Goal: Navigation & Orientation: Find specific page/section

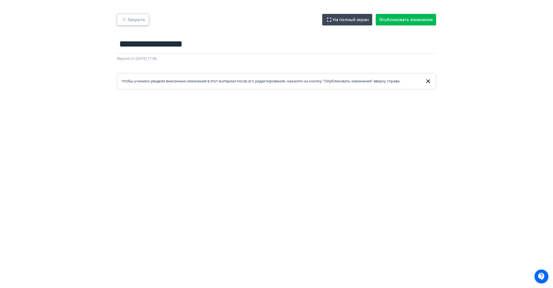
click at [139, 23] on button "Закрыть" at bounding box center [133, 20] width 32 height 12
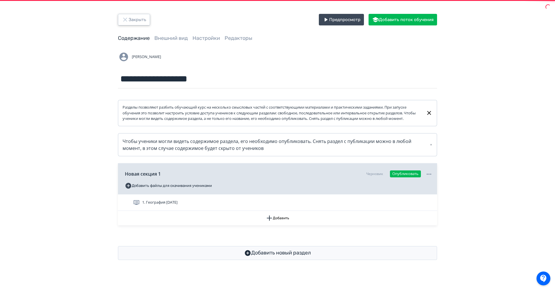
click at [139, 23] on button "Закрыть" at bounding box center [134, 20] width 32 height 12
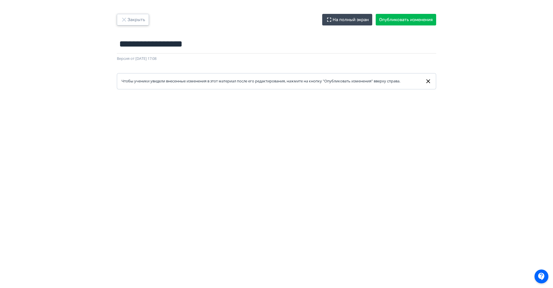
click at [136, 18] on button "Закрыть" at bounding box center [133, 20] width 32 height 12
